Goal: Information Seeking & Learning: Find specific fact

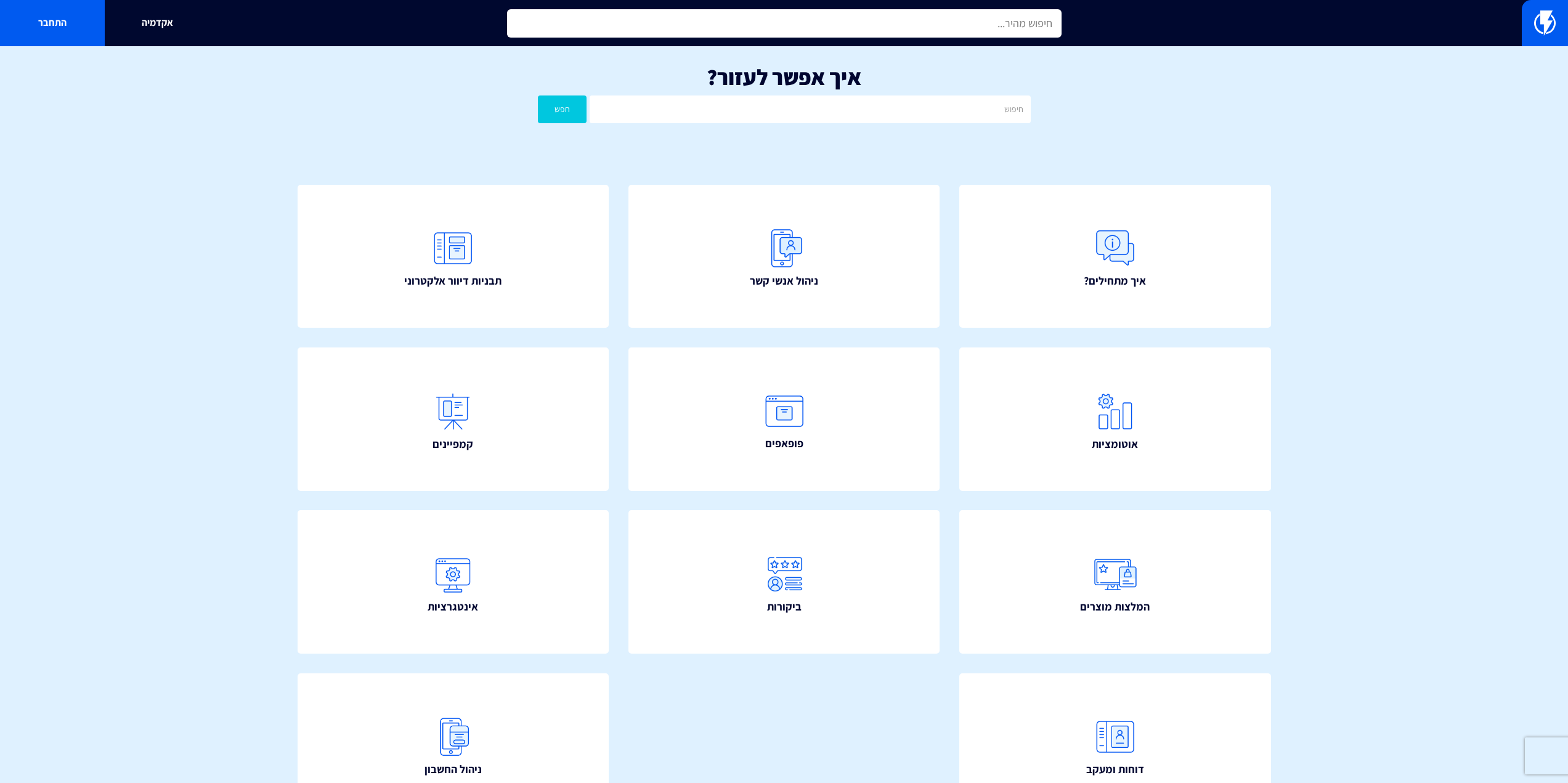
click at [595, 25] on input "text" at bounding box center [784, 23] width 555 height 28
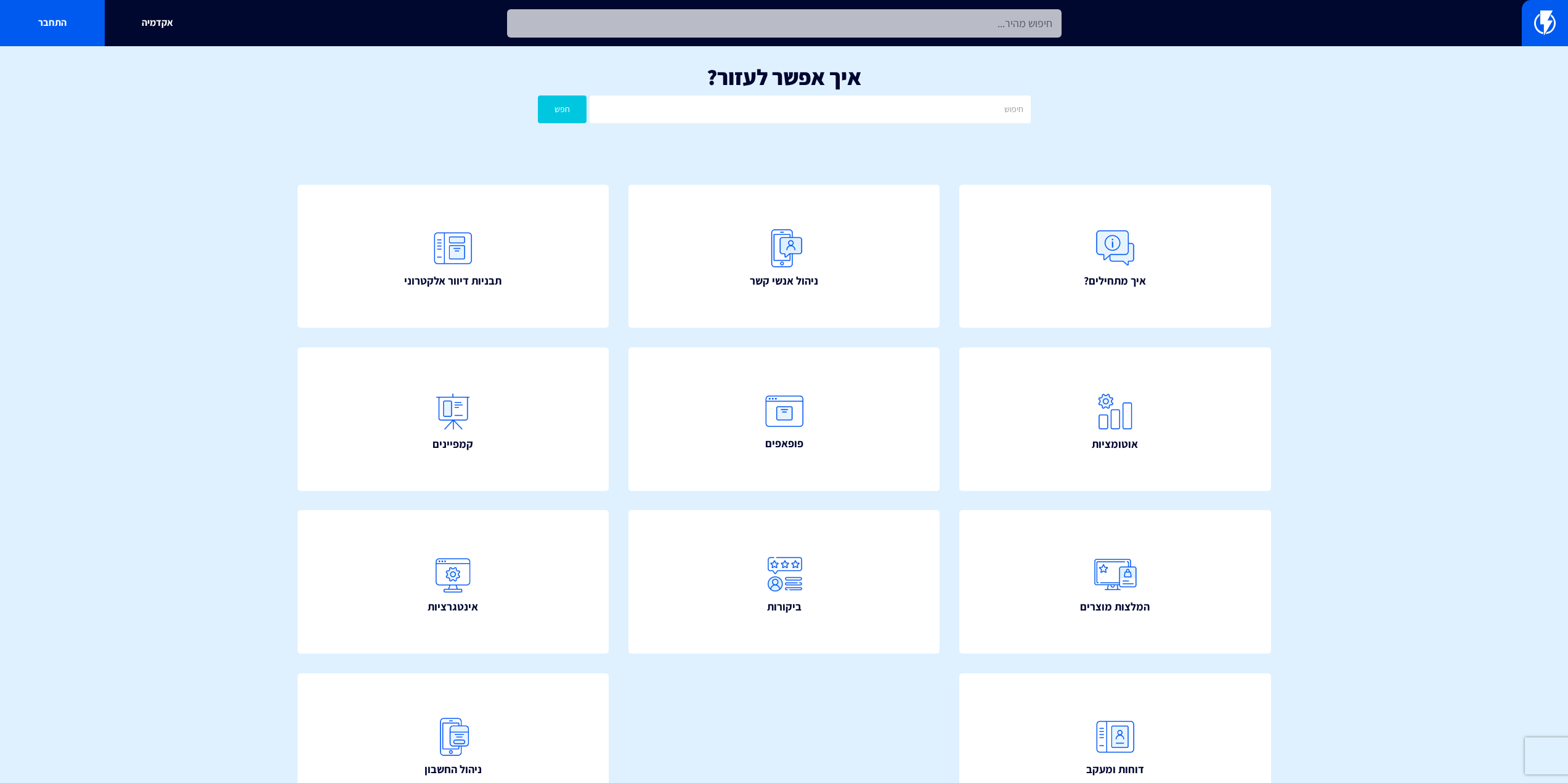
type input "ה"
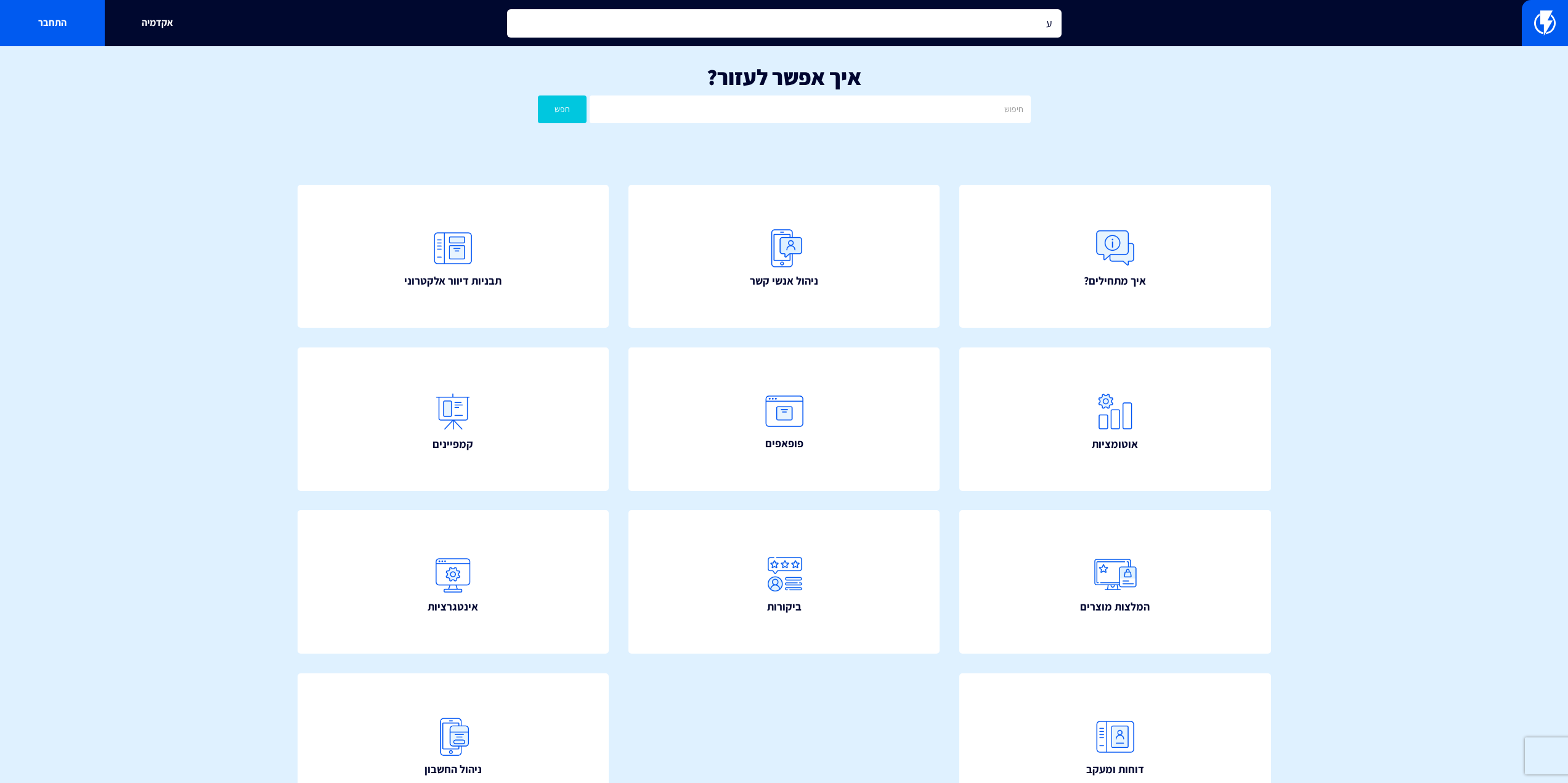
type input "עמ"
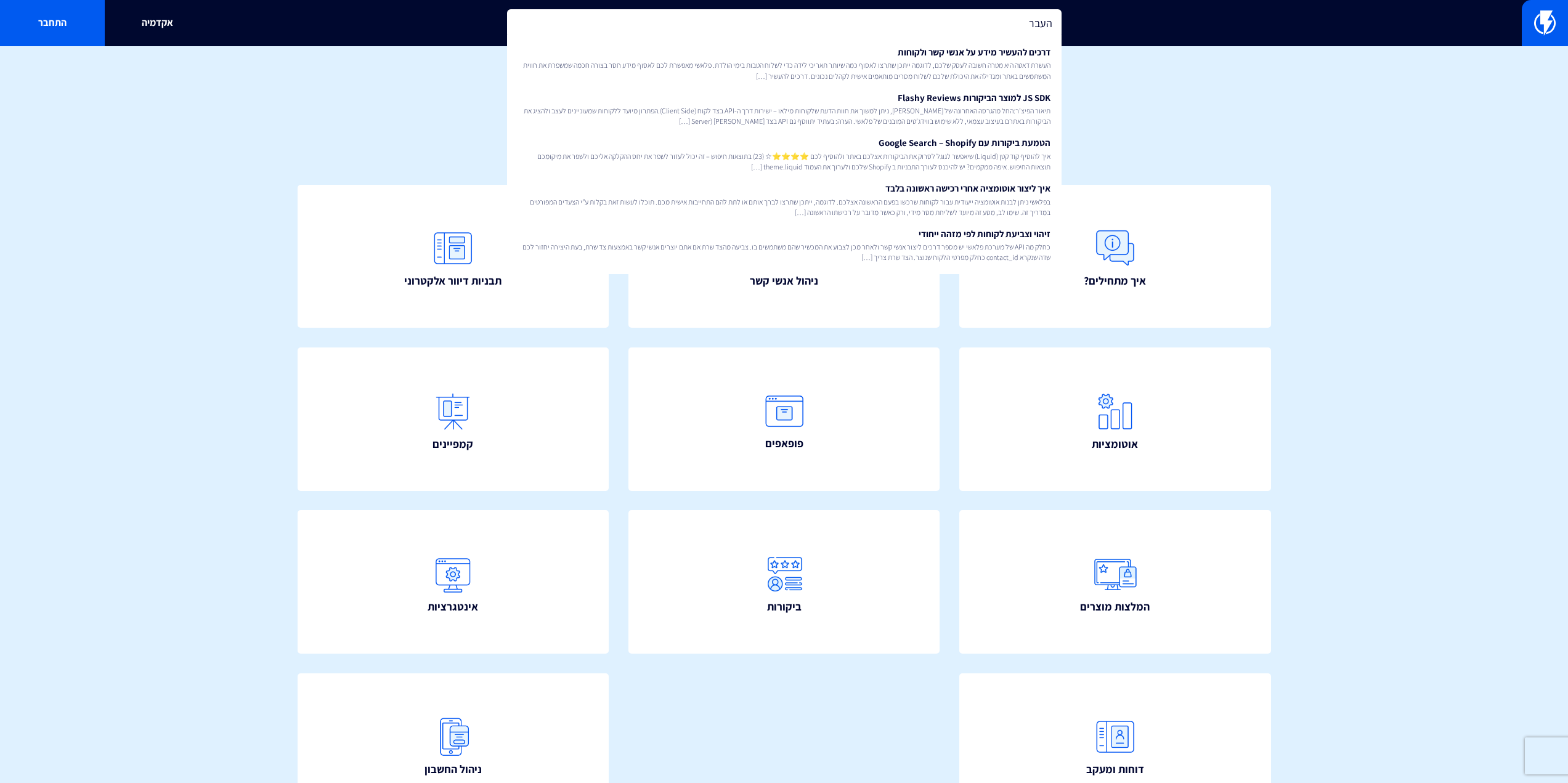
type input "העברה"
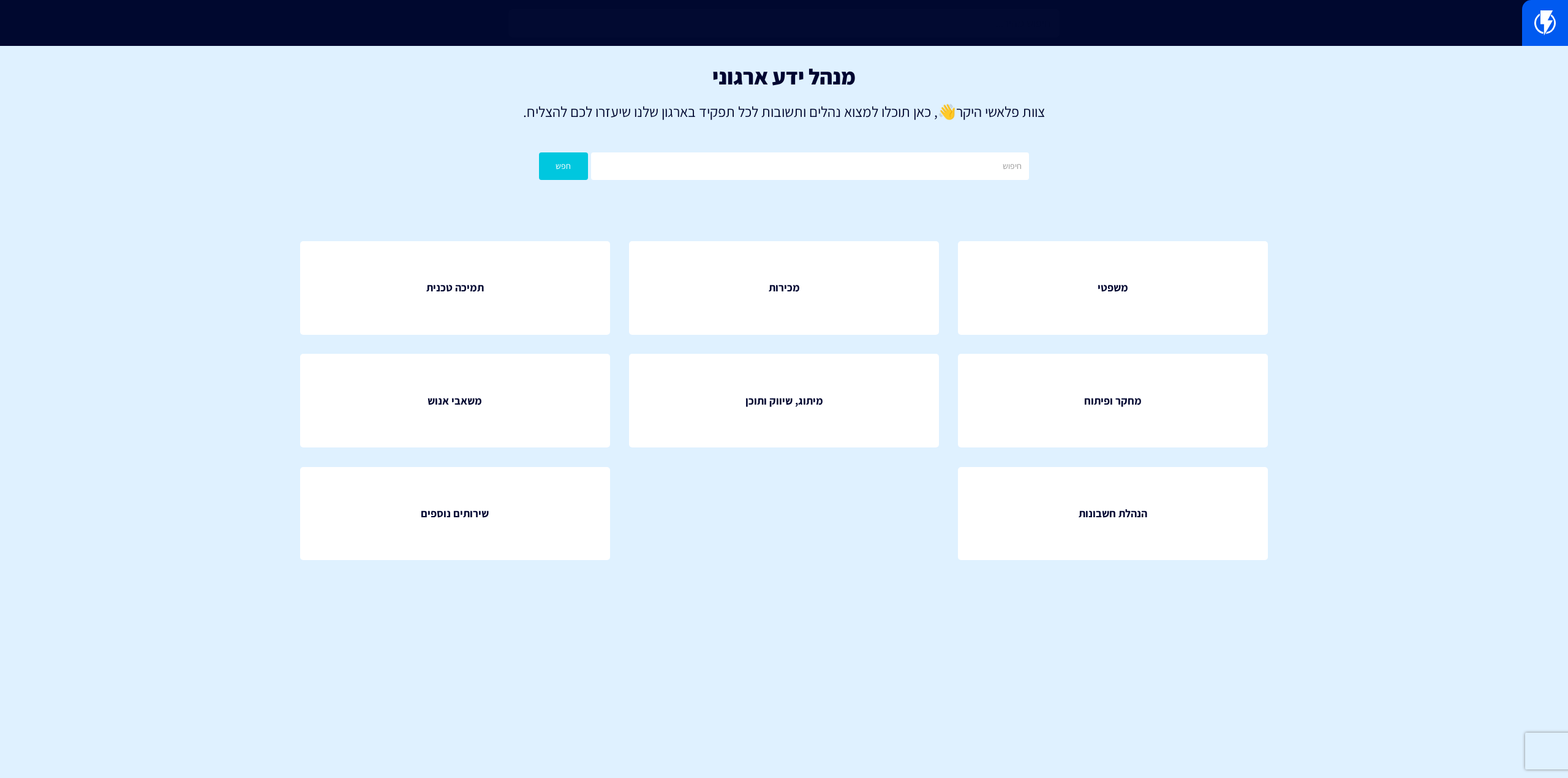
click at [833, 36] on input "text" at bounding box center [784, 23] width 552 height 28
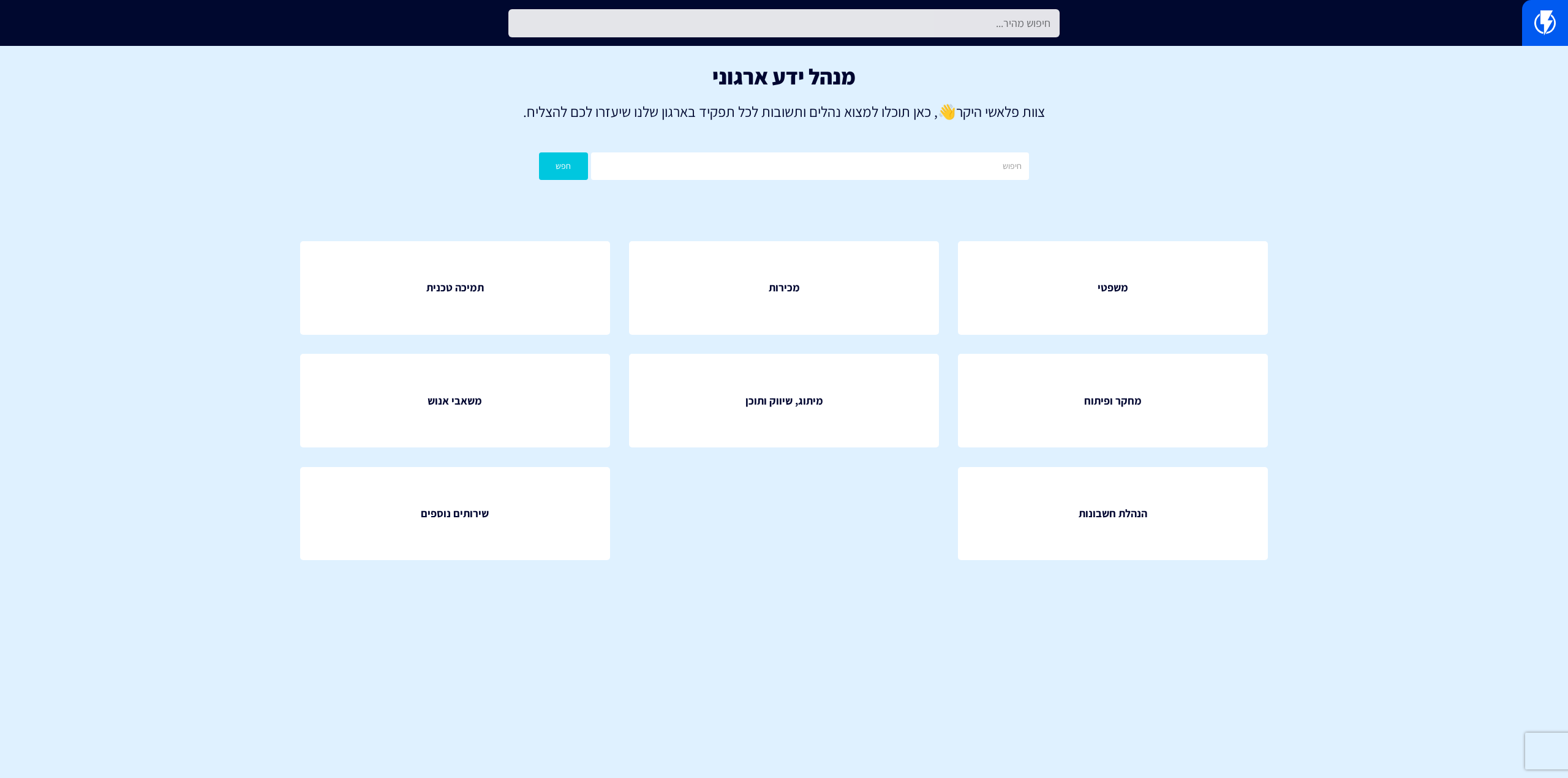
click at [868, 17] on input "text" at bounding box center [784, 23] width 552 height 28
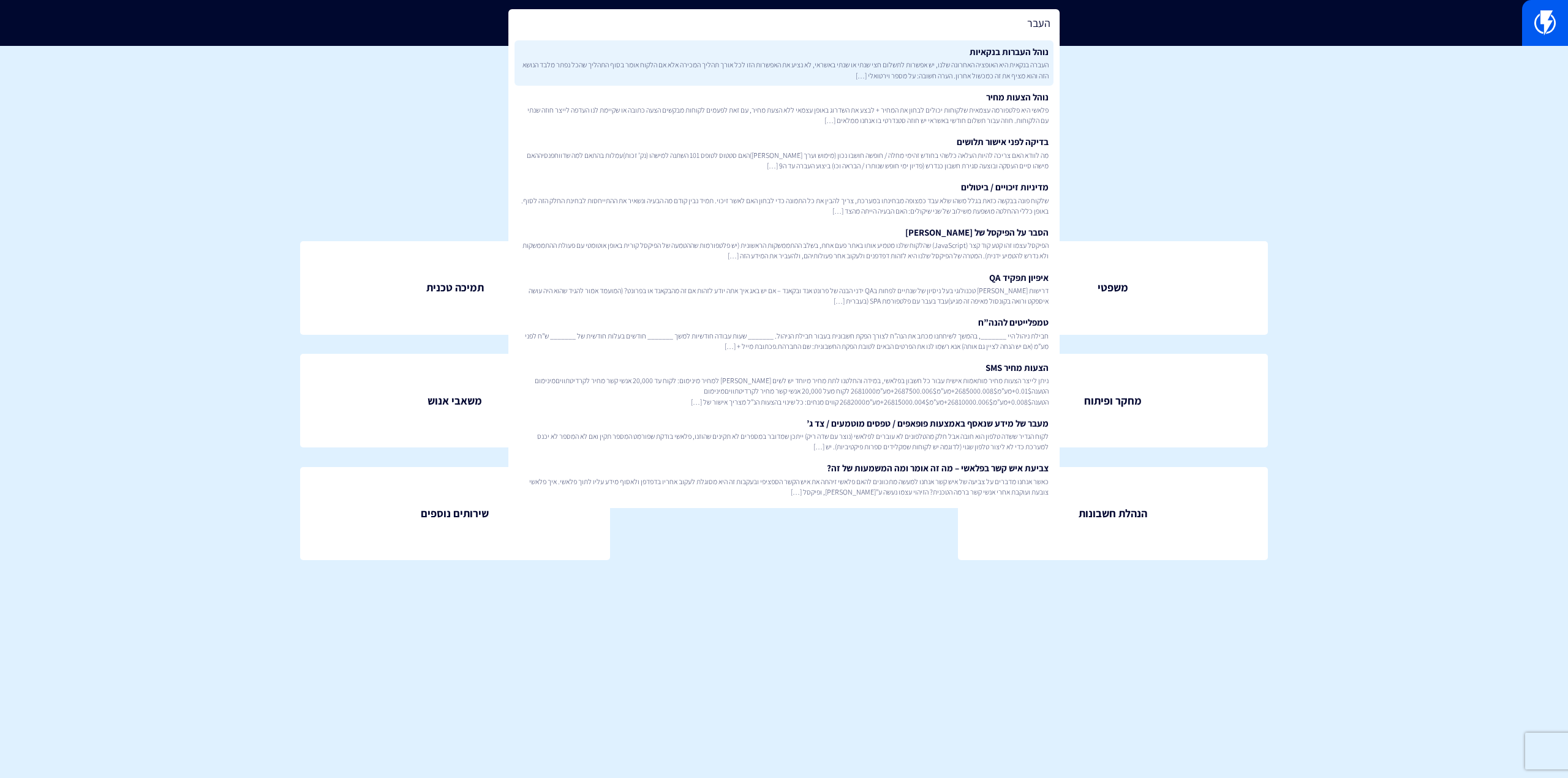
type input "העבר"
click at [858, 70] on span "העברה בנקאית היא האופציה האחרונה שלנו, יש אפשרות לתשלום חצי שנתי או שנתי באשראי…" at bounding box center [784, 70] width 530 height 21
